Goal: Find specific page/section: Find specific page/section

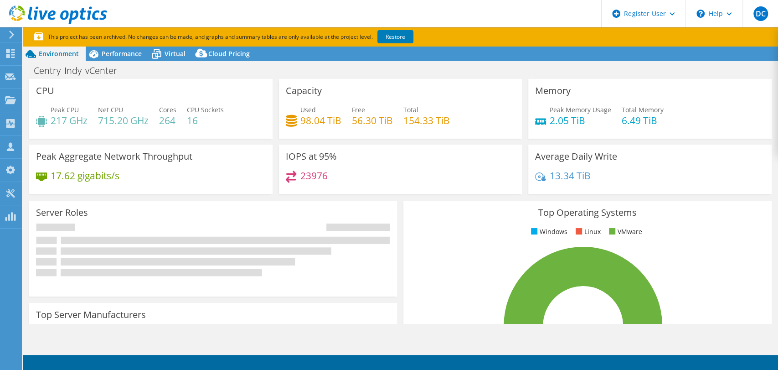
select select "USD"
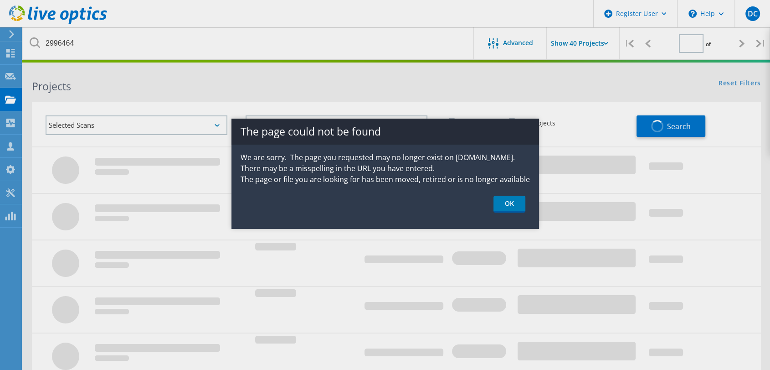
type input "1"
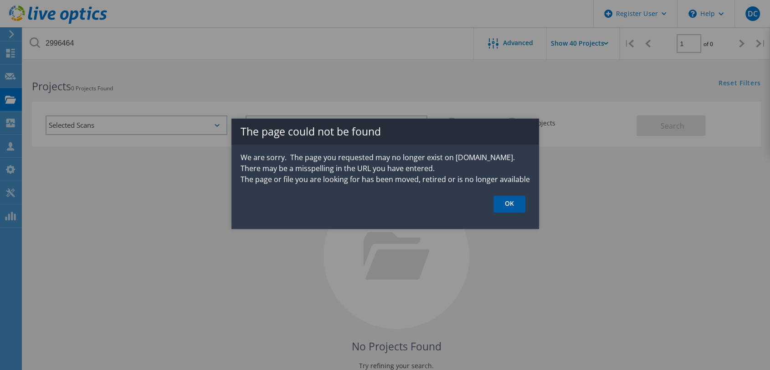
click at [503, 203] on link "OK" at bounding box center [509, 203] width 32 height 17
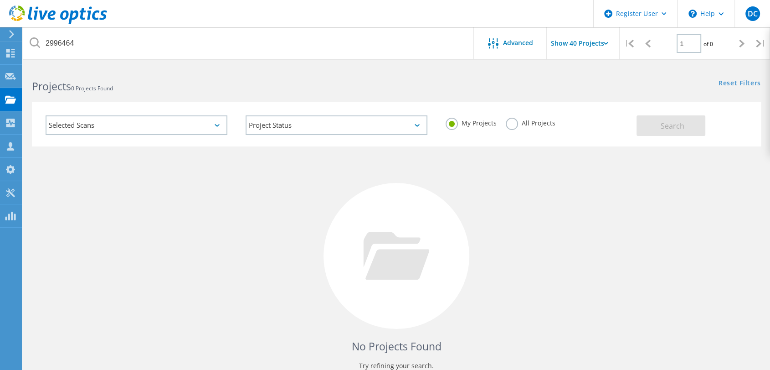
click at [507, 125] on label "All Projects" at bounding box center [531, 122] width 50 height 9
click at [0, 0] on input "All Projects" at bounding box center [0, 0] width 0 height 0
click at [375, 84] on h2 "Projects 0 Projects Found" at bounding box center [209, 86] width 355 height 15
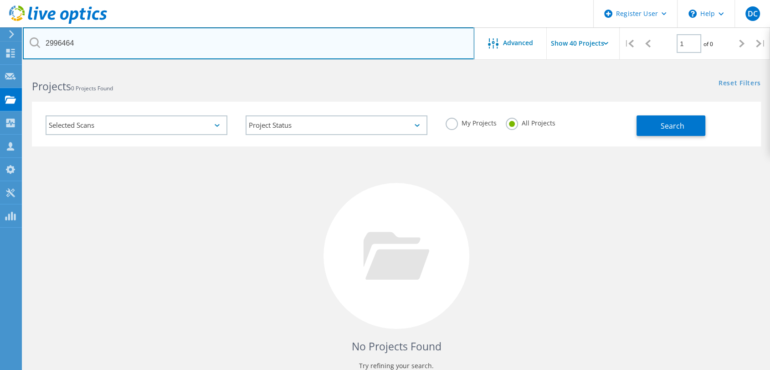
click at [313, 53] on input "2996464" at bounding box center [249, 43] width 452 height 32
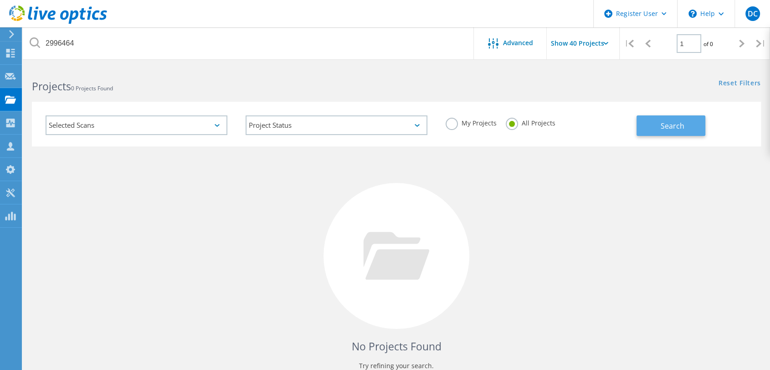
click at [650, 120] on button "Search" at bounding box center [671, 125] width 69 height 21
